Goal: Task Accomplishment & Management: Manage account settings

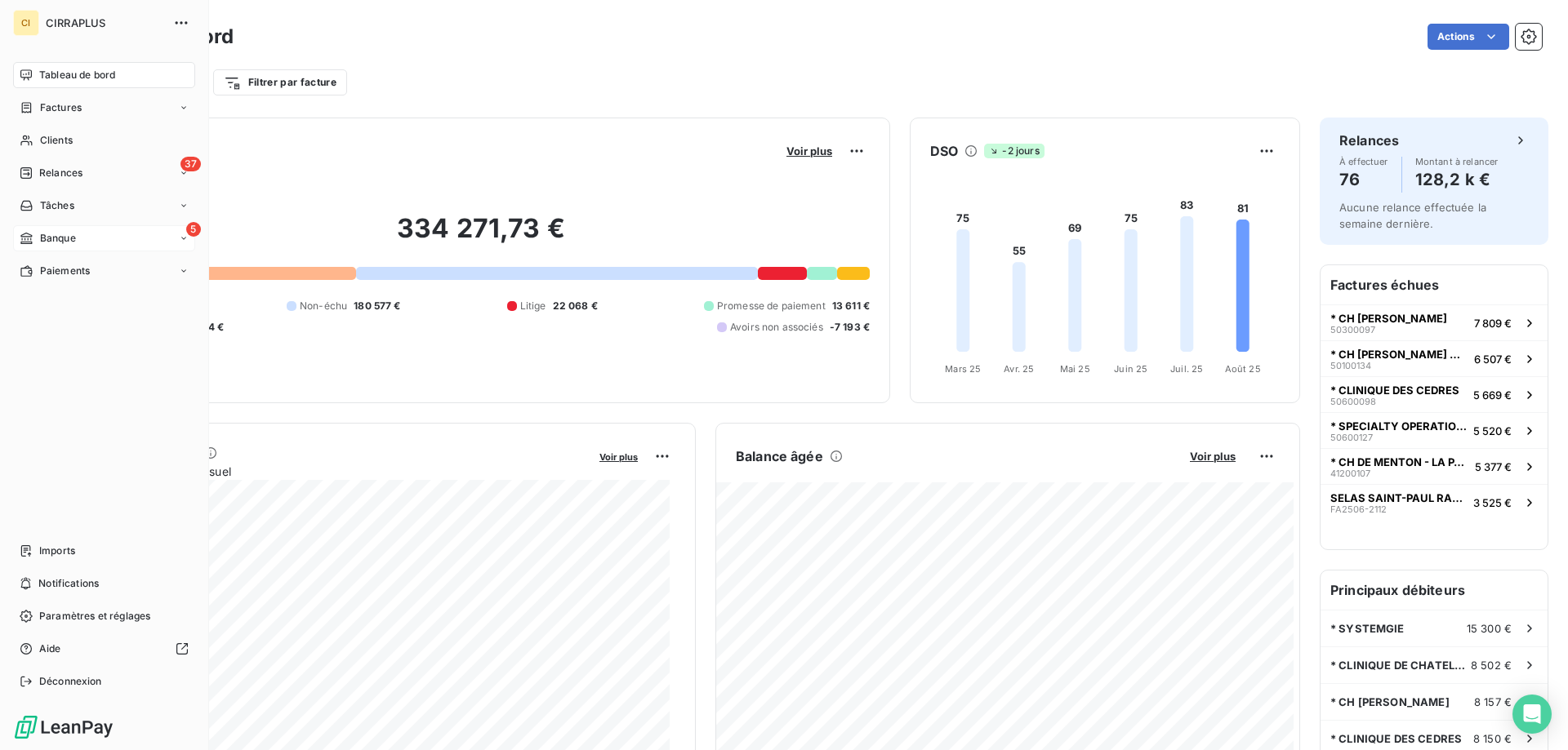
click at [60, 238] on span "Banque" at bounding box center [58, 238] width 36 height 15
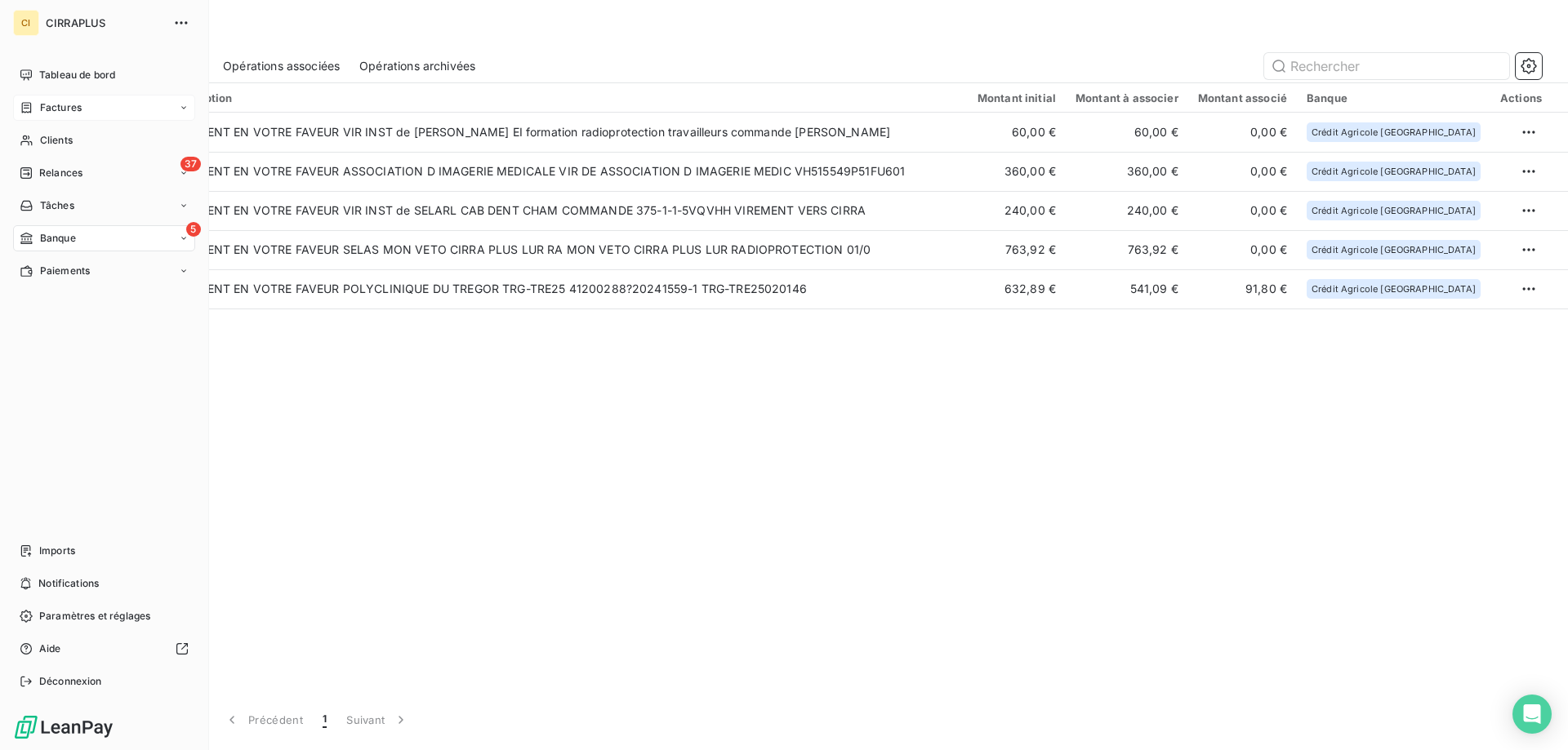
click at [53, 106] on span "Factures" at bounding box center [60, 108] width 41 height 15
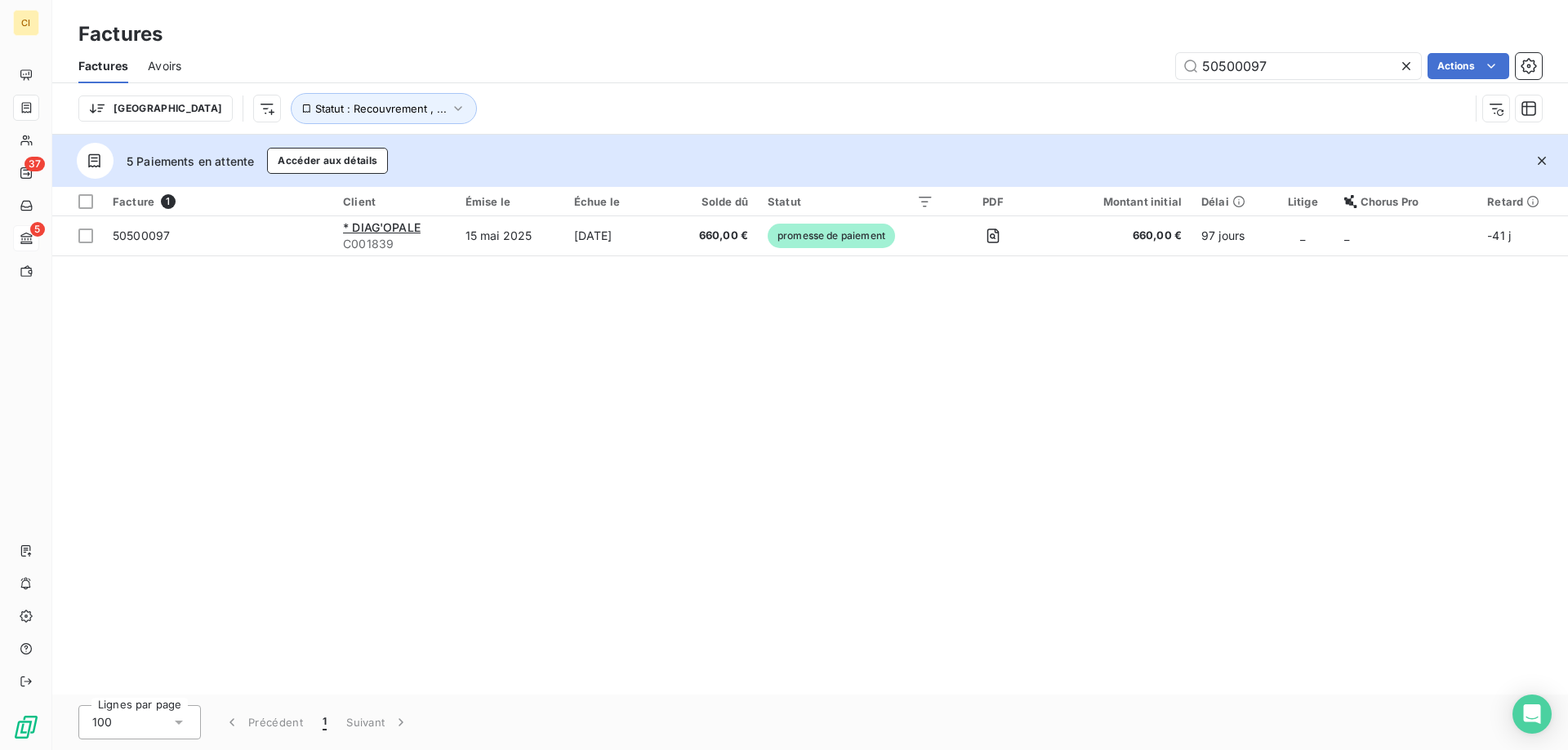
drag, startPoint x: 1328, startPoint y: 55, endPoint x: 1080, endPoint y: 59, distance: 248.0
click at [1080, 59] on div "50500097 Actions" at bounding box center [871, 66] width 1341 height 26
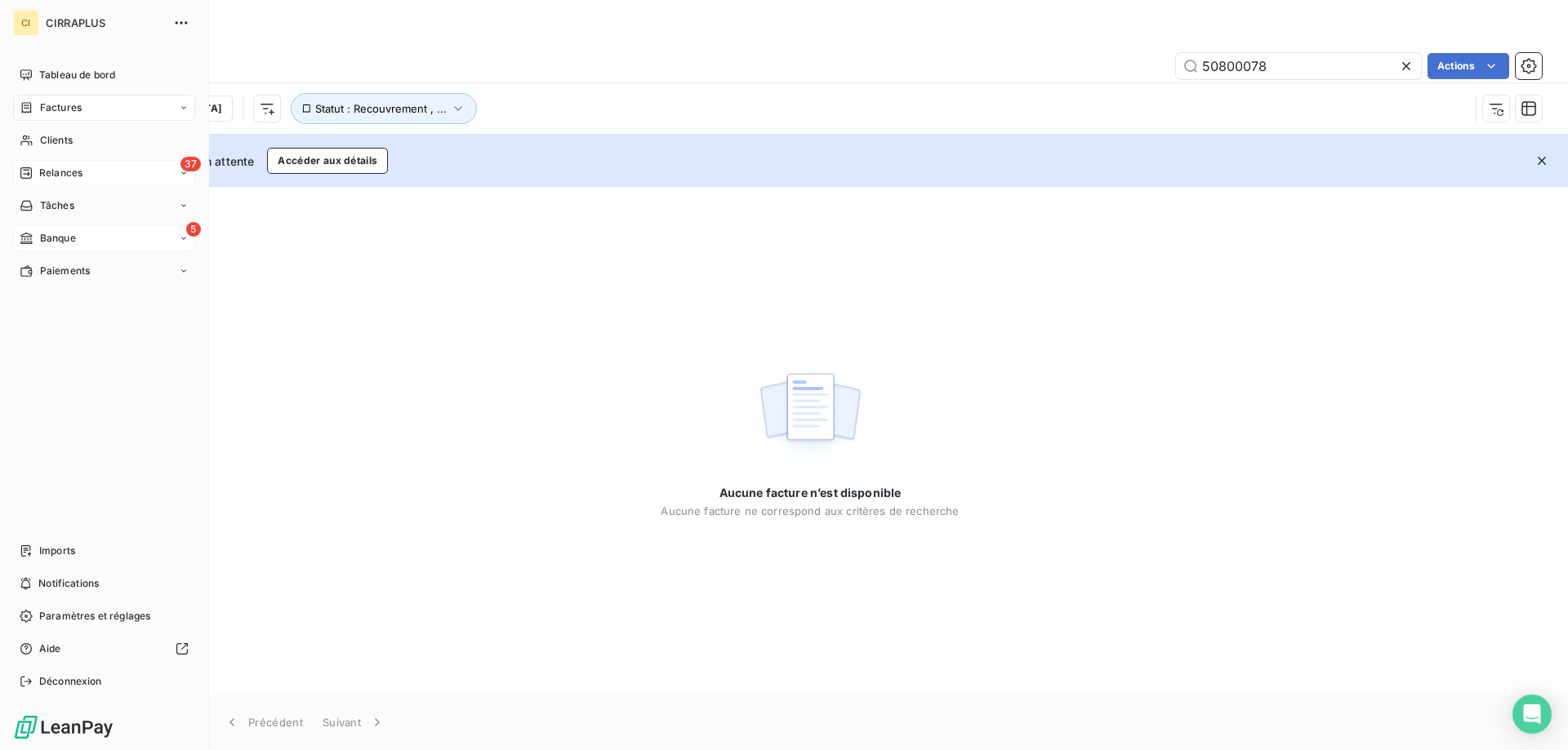
type input "50800078"
click at [63, 178] on span "Relances" at bounding box center [61, 172] width 43 height 15
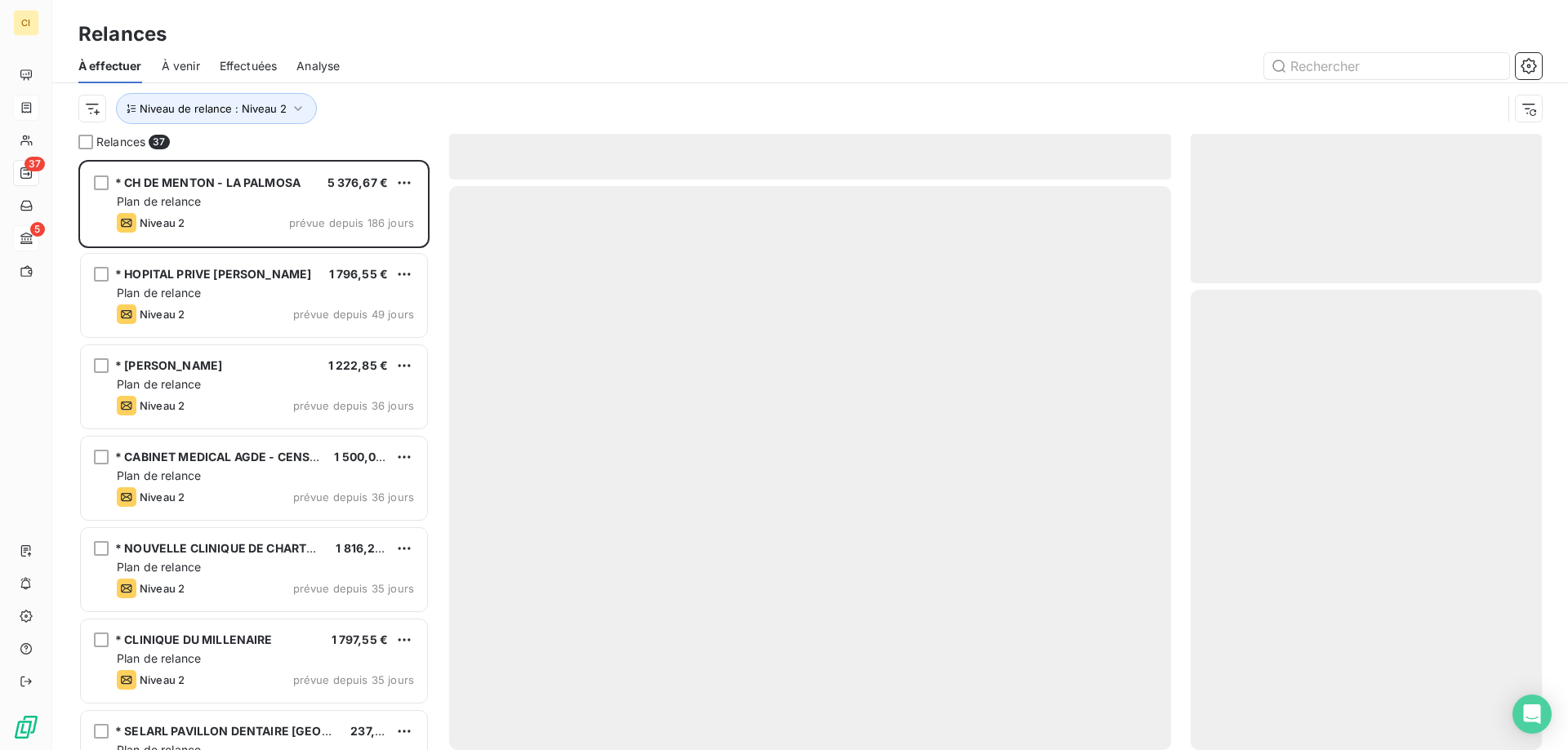
scroll to position [578, 339]
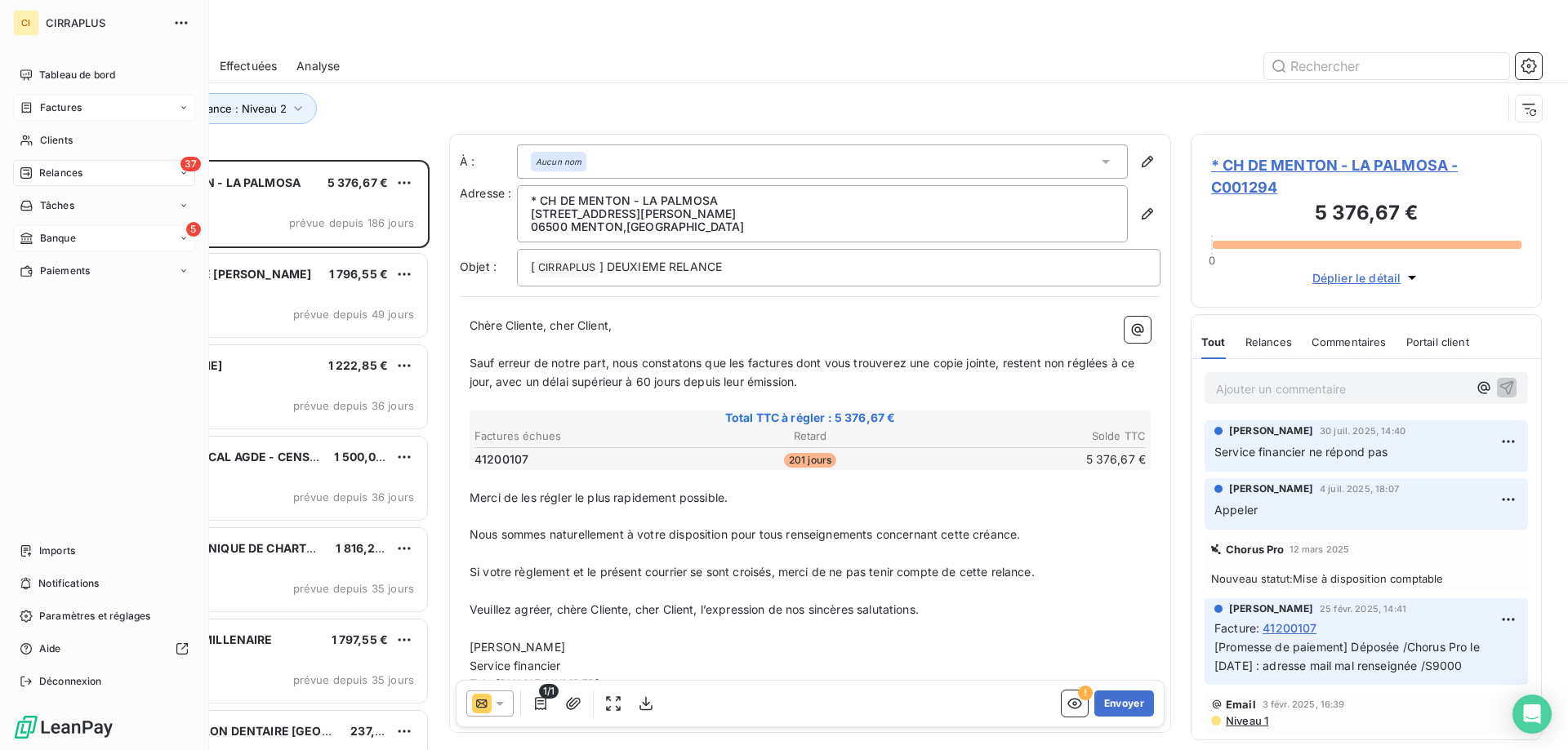
click at [49, 234] on span "Banque" at bounding box center [58, 238] width 36 height 15
